Goal: Task Accomplishment & Management: Manage account settings

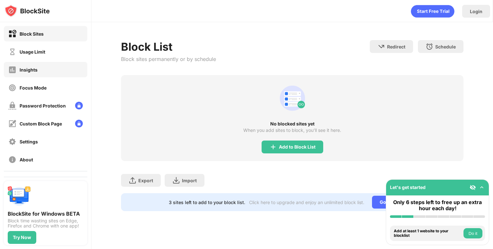
click at [19, 73] on div "Insights" at bounding box center [22, 70] width 29 height 8
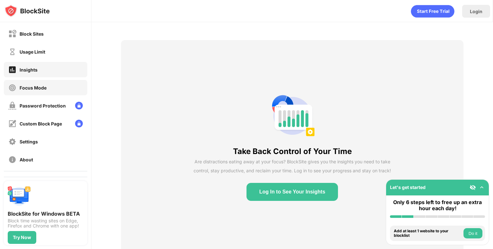
click at [31, 85] on div "Focus Mode" at bounding box center [33, 87] width 27 height 5
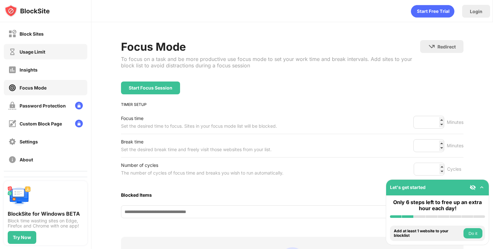
click at [26, 45] on div "Usage Limit" at bounding box center [45, 51] width 83 height 15
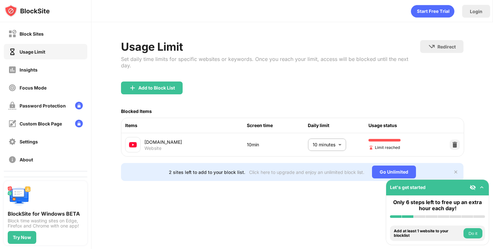
click at [343, 137] on body "Block Sites Usage Limit Insights Focus Mode Password Protection Custom Block Pa…" at bounding box center [246, 124] width 493 height 249
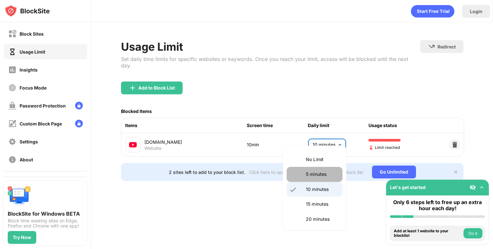
click at [329, 172] on p "5 minutes" at bounding box center [322, 174] width 33 height 7
type input "*"
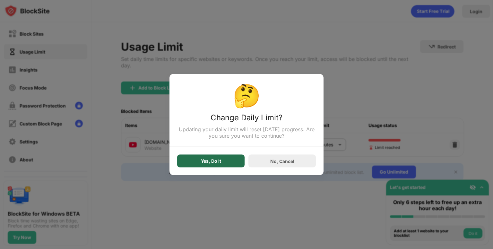
click at [212, 161] on div "Yes, Do It" at bounding box center [211, 161] width 20 height 5
